Goal: Navigation & Orientation: Find specific page/section

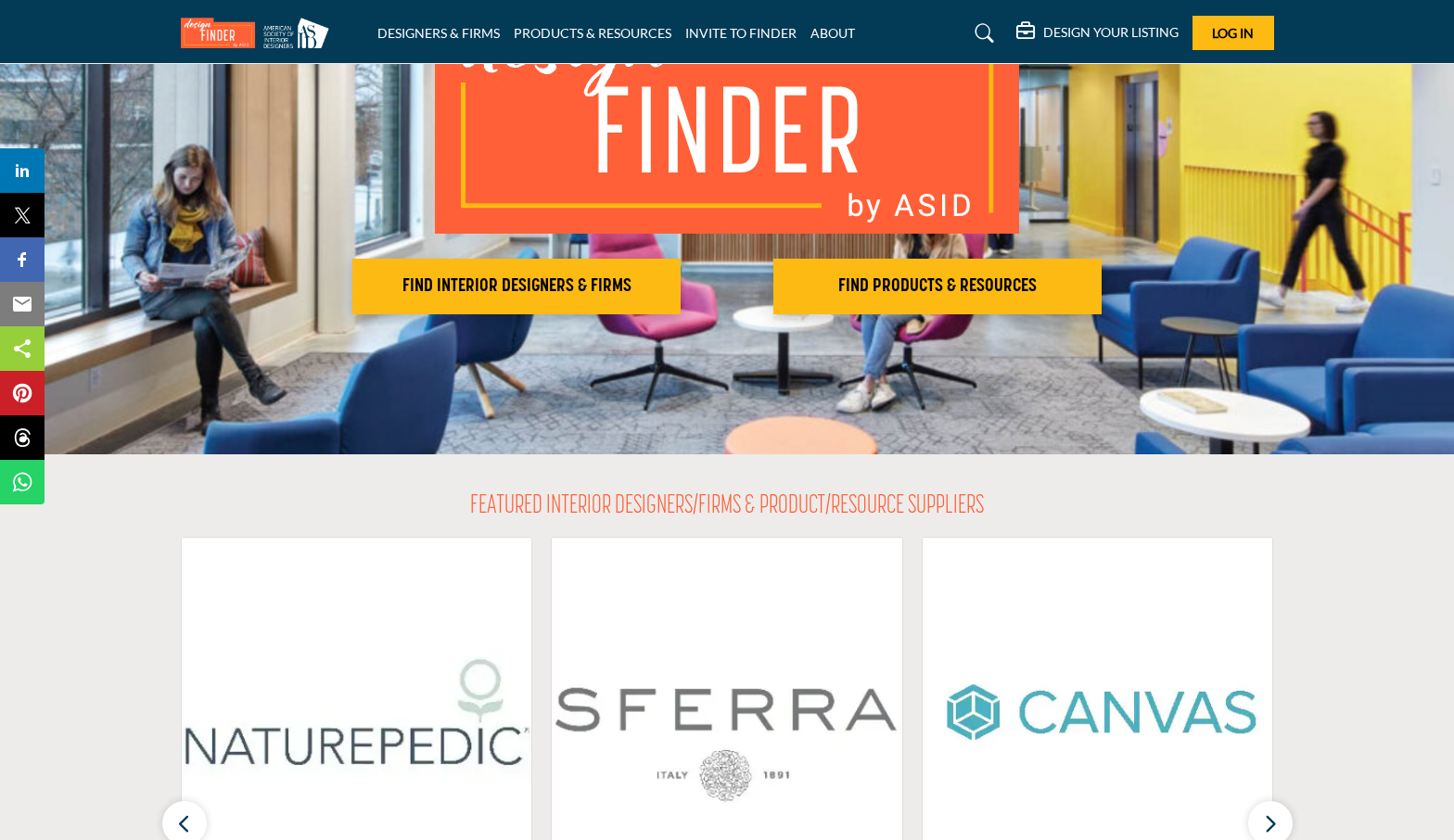
scroll to position [278, 0]
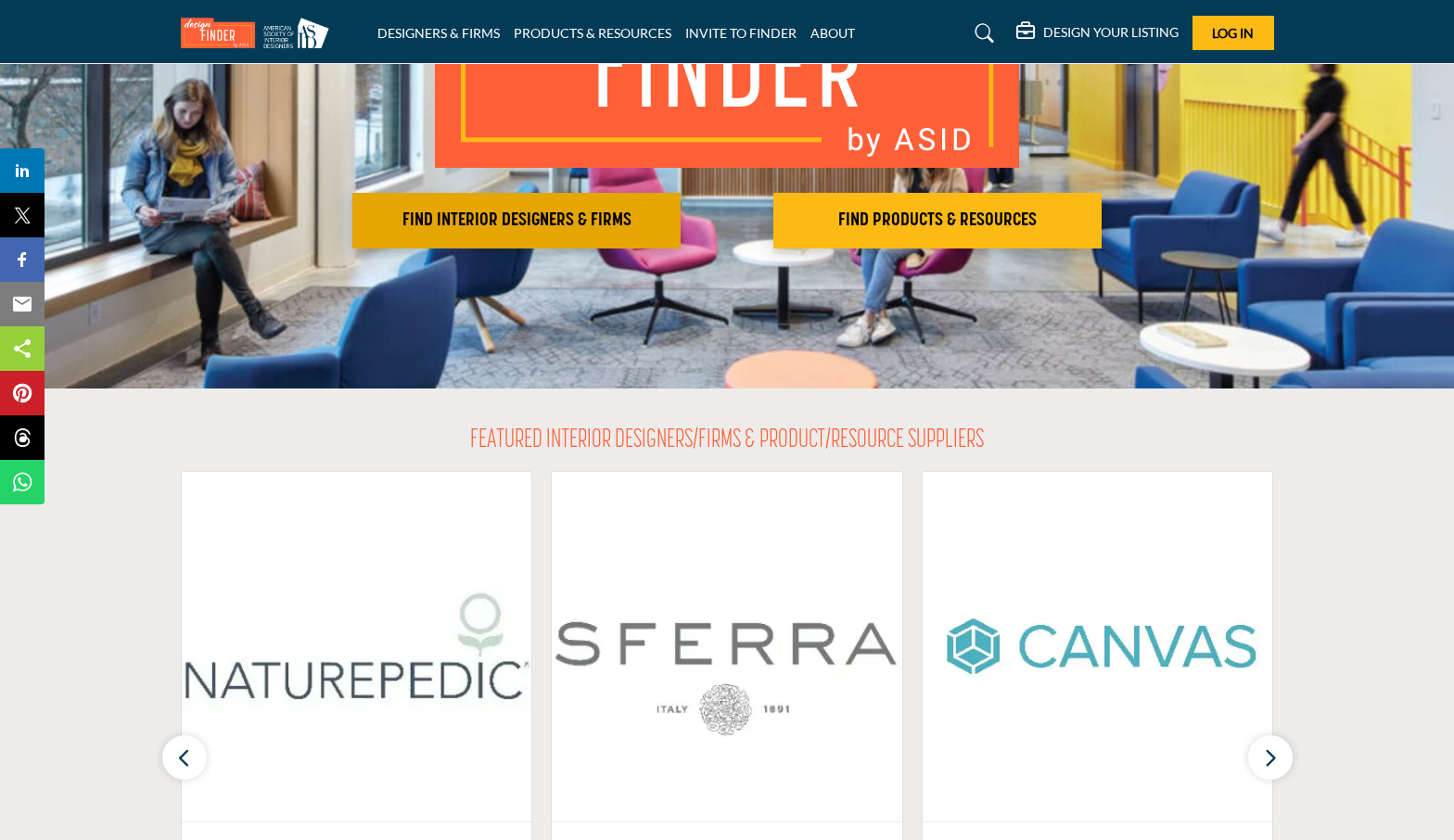
click at [553, 228] on h2 "FIND INTERIOR DESIGNERS & FIRMS" at bounding box center [516, 220] width 317 height 22
